Goal: Transaction & Acquisition: Purchase product/service

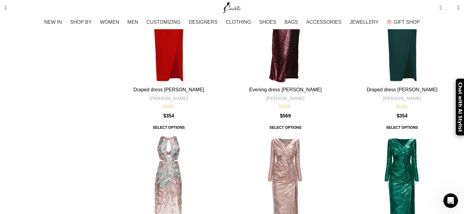
scroll to position [213, 0]
click at [188, 135] on div "Embroidery dress casadei lila" at bounding box center [168, 192] width 38 height 115
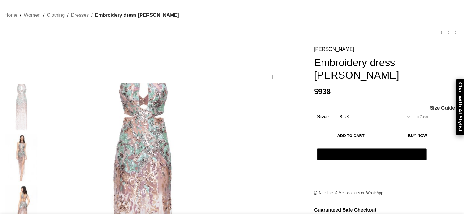
scroll to position [40, 0]
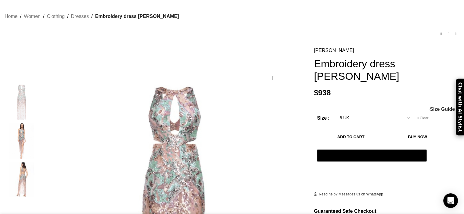
click at [40, 123] on img "2 / 3" at bounding box center [21, 141] width 37 height 36
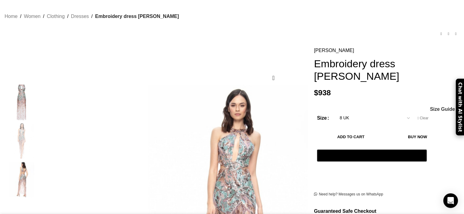
click at [40, 102] on img "1 / 3" at bounding box center [21, 103] width 37 height 36
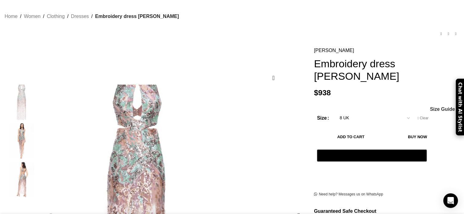
scroll to position [0, 64]
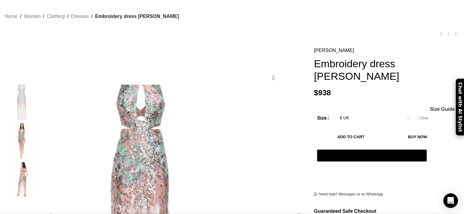
click at [185, 128] on img "1 / 3" at bounding box center [141, 196] width 244 height 244
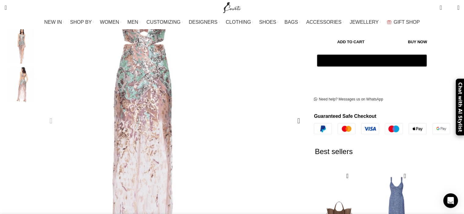
scroll to position [152, 0]
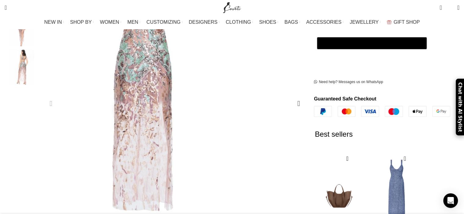
click at [192, 111] on img "1 / 3" at bounding box center [144, 94] width 244 height 244
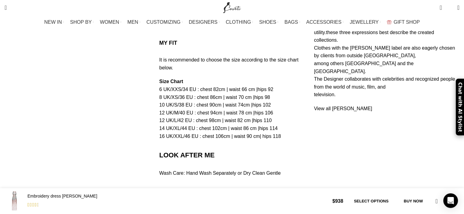
scroll to position [518, 0]
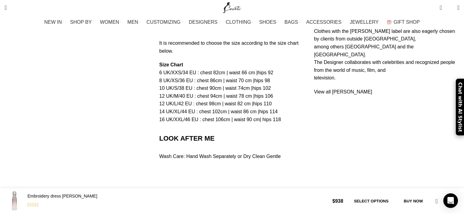
click at [38, 205] on span "Rated 4.40 out of 5" at bounding box center [32, 205] width 11 height 8
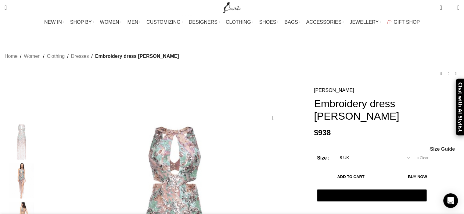
scroll to position [0, 192]
click at [316, 87] on link "[PERSON_NAME]" at bounding box center [334, 91] width 40 height 8
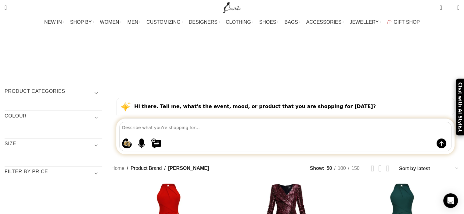
click at [428, 71] on span "Show sidebar" at bounding box center [232, 107] width 464 height 214
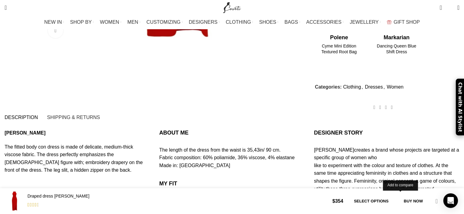
scroll to position [0, 64]
click at [38, 202] on span "Rated 4.50 out of 5" at bounding box center [32, 205] width 11 height 8
click at [38, 203] on span "Rated 4.50 out of 5" at bounding box center [32, 205] width 11 height 8
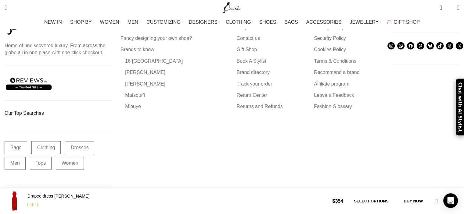
scroll to position [1334, 0]
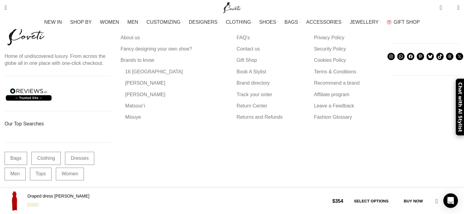
click at [38, 202] on span "Rated 4.50 out of 5" at bounding box center [32, 205] width 11 height 8
click at [82, 197] on h4 "Draped dress [PERSON_NAME]" at bounding box center [177, 197] width 300 height 6
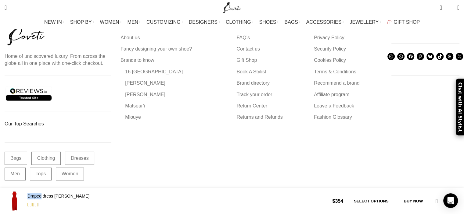
click at [83, 196] on h4 "Draped dress [PERSON_NAME]" at bounding box center [177, 197] width 300 height 6
click at [170, 209] on div "Draped dress sofia red Rated 4.50 out of 5" at bounding box center [166, 201] width 323 height 20
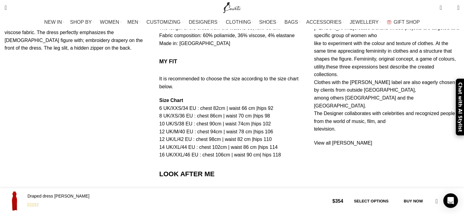
scroll to position [549, 0]
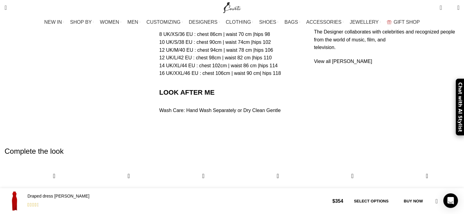
drag, startPoint x: 80, startPoint y: 194, endPoint x: 171, endPoint y: 213, distance: 93.6
click at [81, 194] on h4 "Draped dress sofia red" at bounding box center [177, 197] width 300 height 6
click at [335, 199] on span "$" at bounding box center [333, 201] width 3 height 5
click at [355, 199] on link "Select options" at bounding box center [371, 201] width 47 height 13
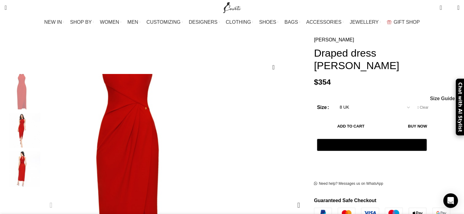
scroll to position [36, 0]
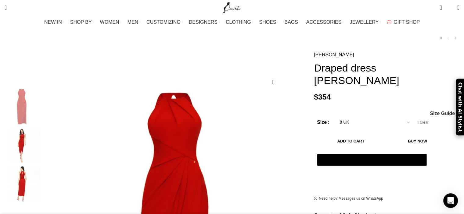
click at [389, 116] on select "Choose an option 4 UK 6 UK 8 UK 10 UK 12 UK 14 UK 16 UK 18 UK" at bounding box center [374, 122] width 79 height 13
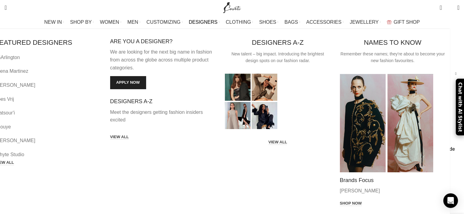
scroll to position [0, 449]
click at [208, 20] on span "DESIGNERS" at bounding box center [203, 22] width 29 height 6
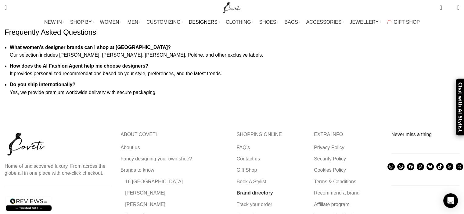
scroll to position [834, 0]
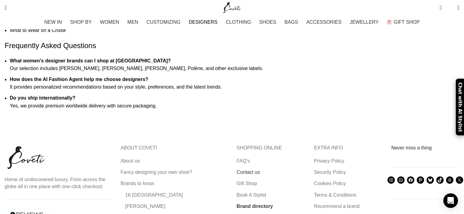
click at [246, 169] on link "Contact us" at bounding box center [249, 172] width 24 height 7
